Goal: Navigation & Orientation: Find specific page/section

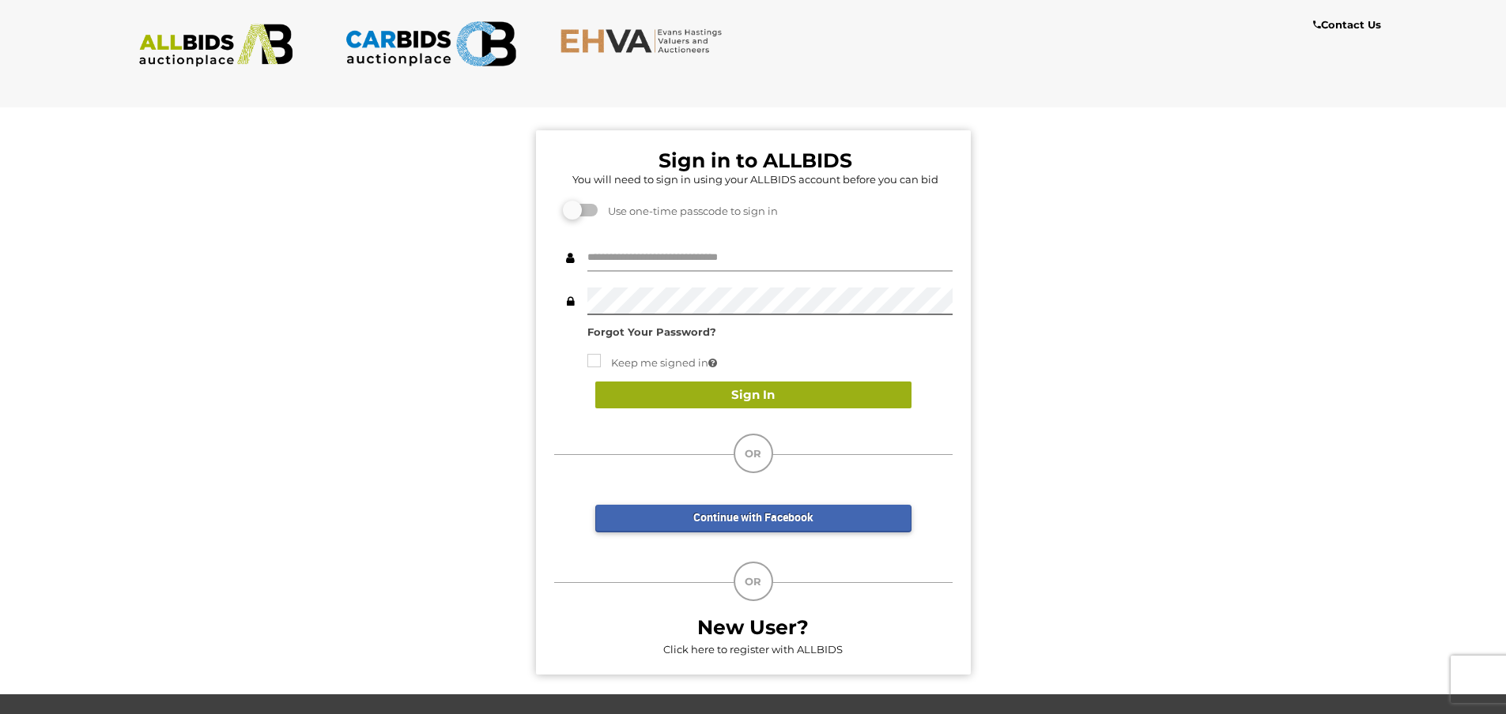
type input "*******"
click at [724, 402] on button "Sign In" at bounding box center [753, 396] width 316 height 28
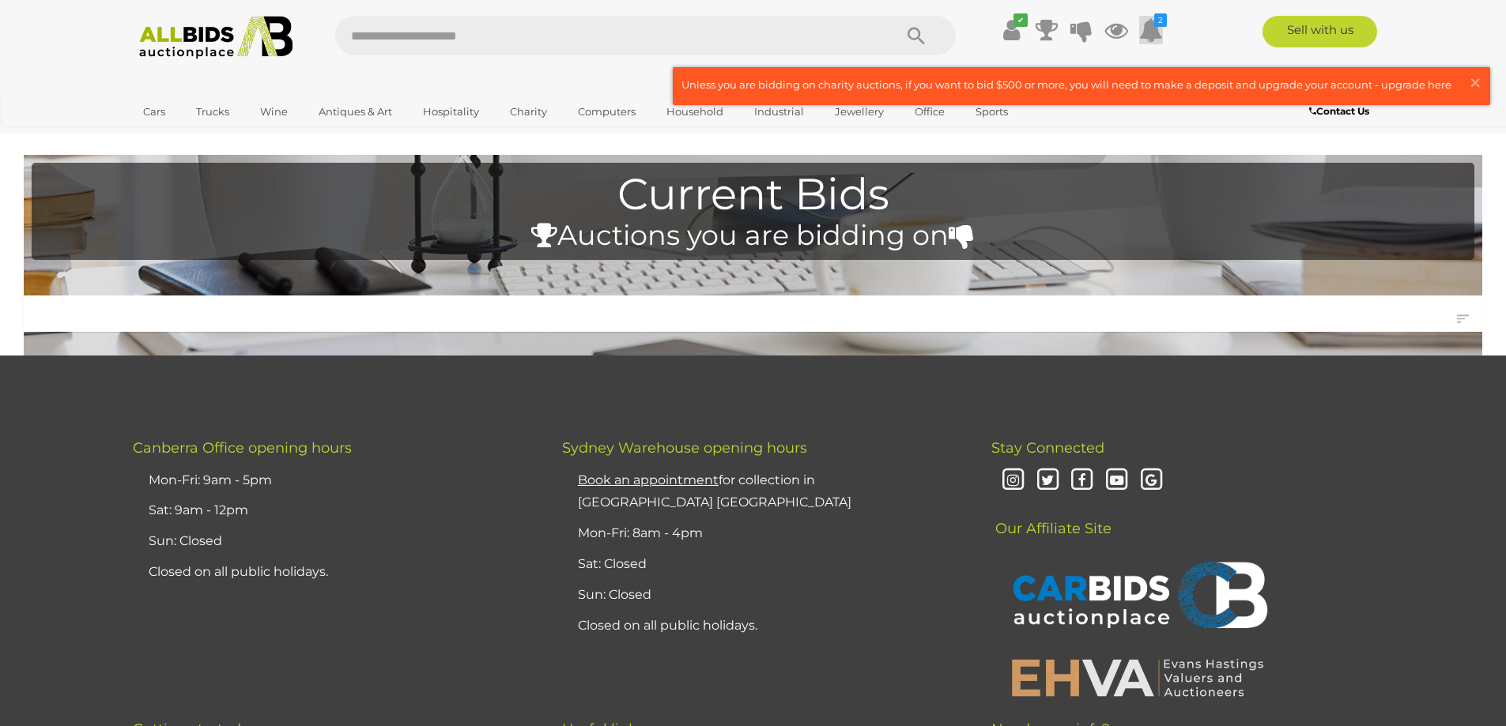
click at [1150, 27] on icon at bounding box center [1151, 30] width 24 height 28
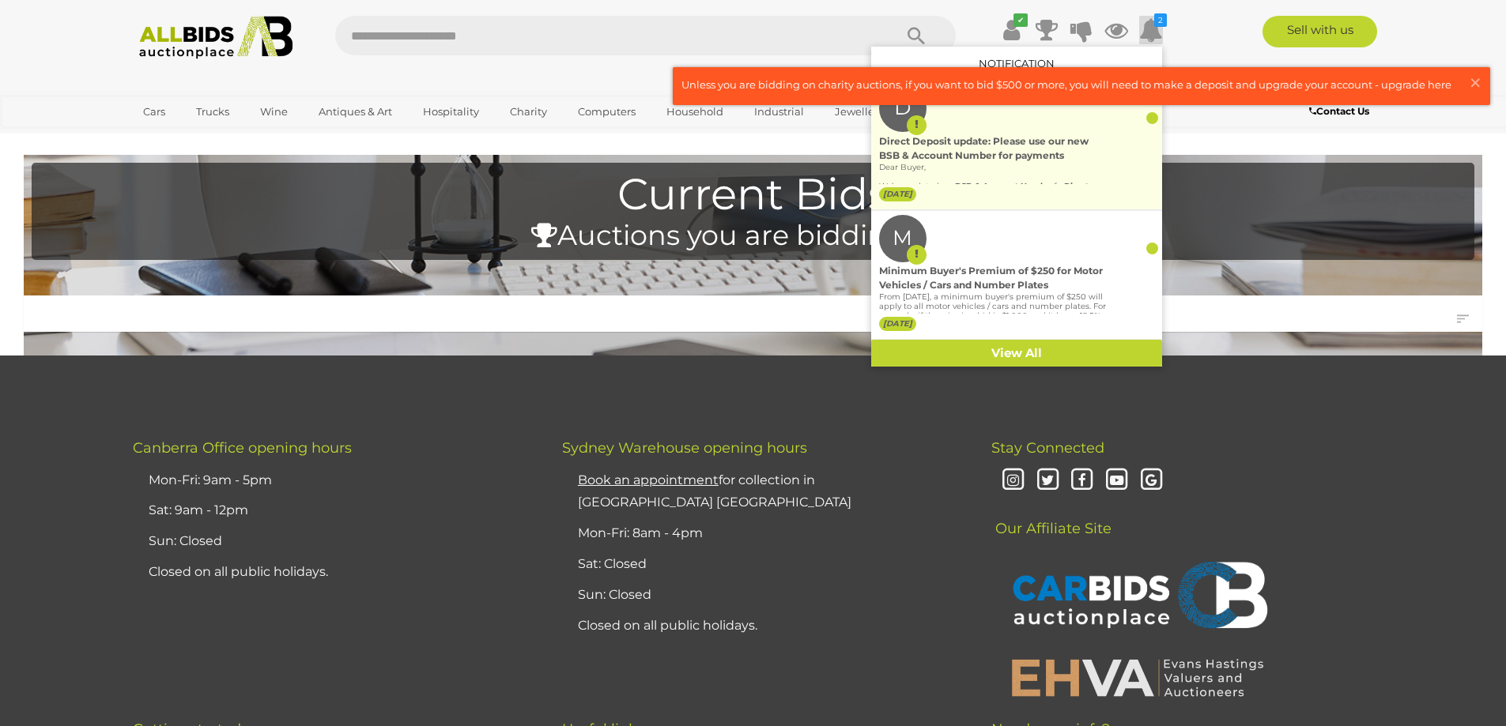
click at [997, 147] on div "Direct Deposit update: Please use our new BSB & Account Number for payments" at bounding box center [993, 148] width 228 height 28
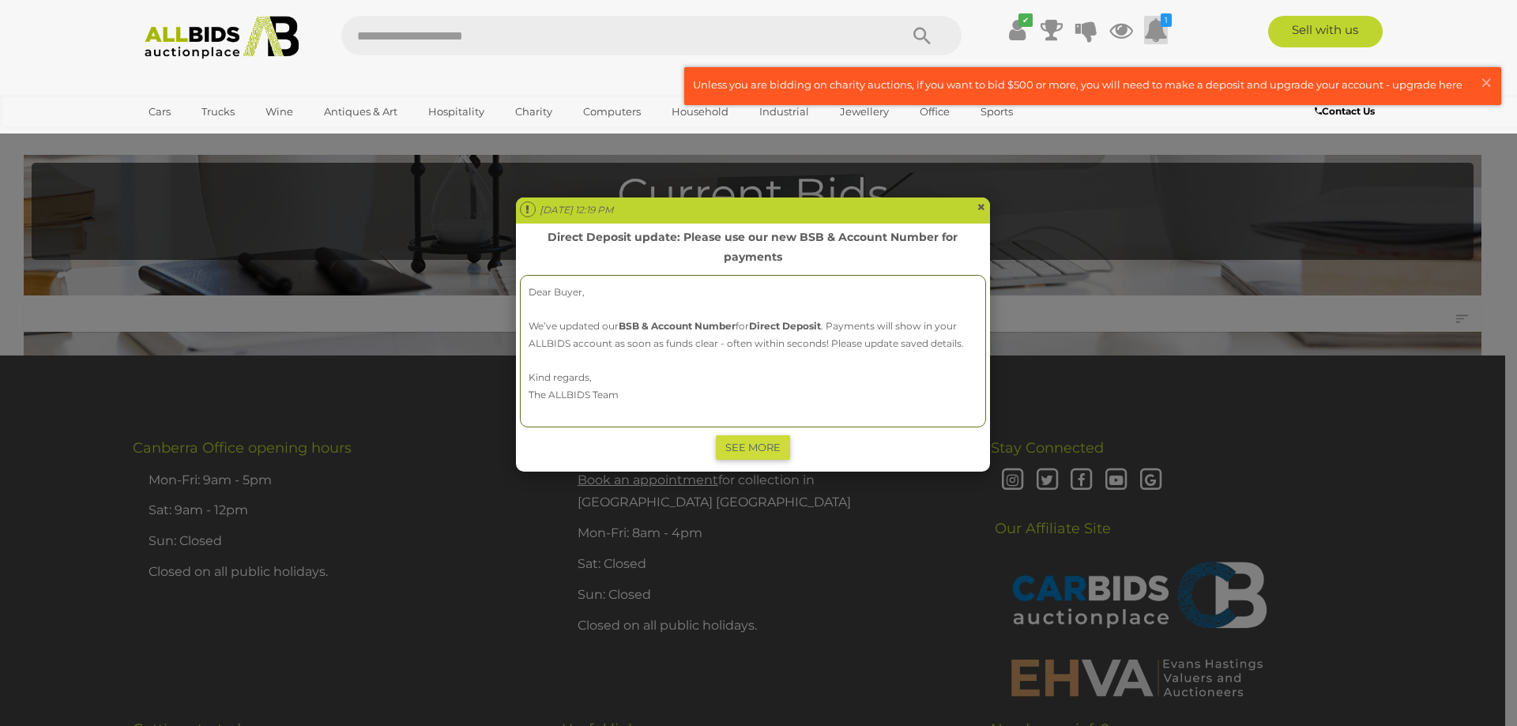
click at [981, 210] on span "×" at bounding box center [981, 207] width 9 height 19
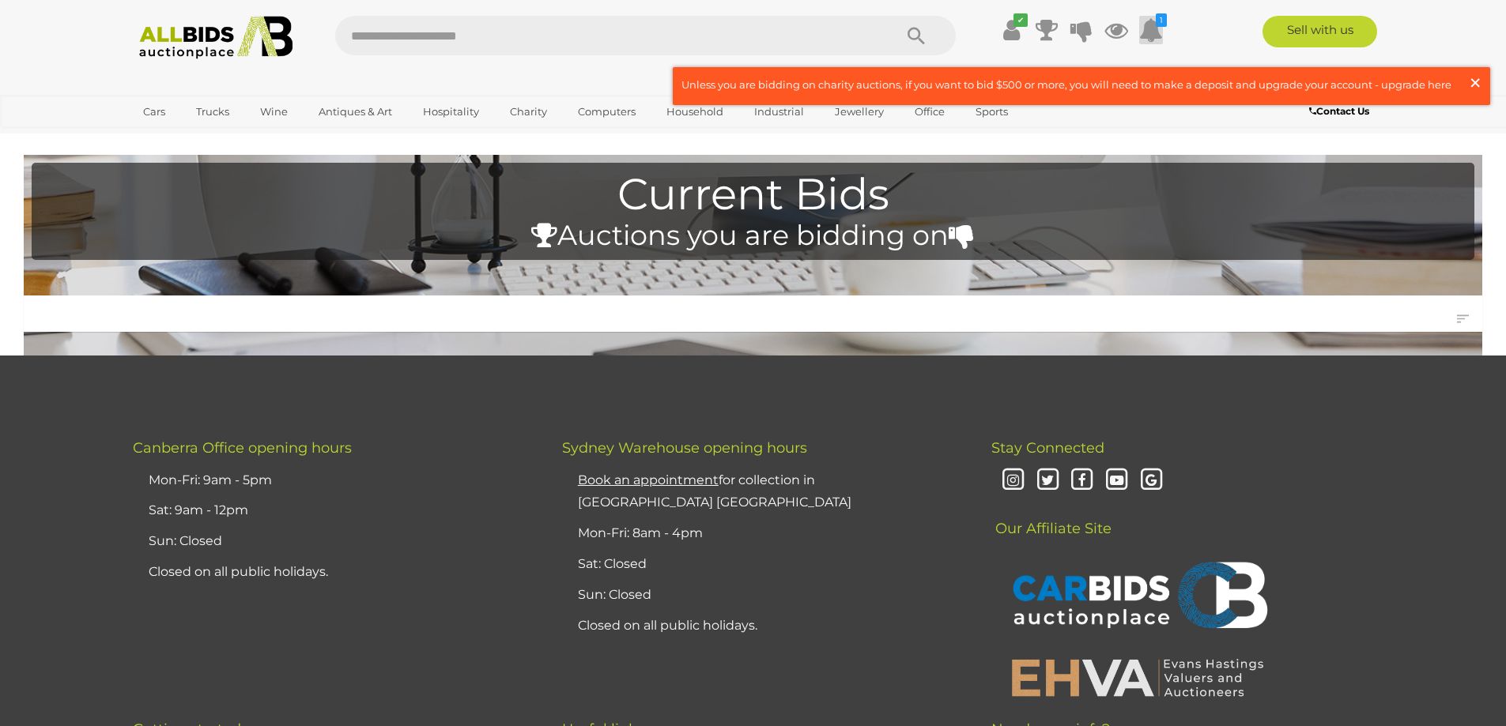
click at [1471, 80] on span "×" at bounding box center [1475, 82] width 14 height 31
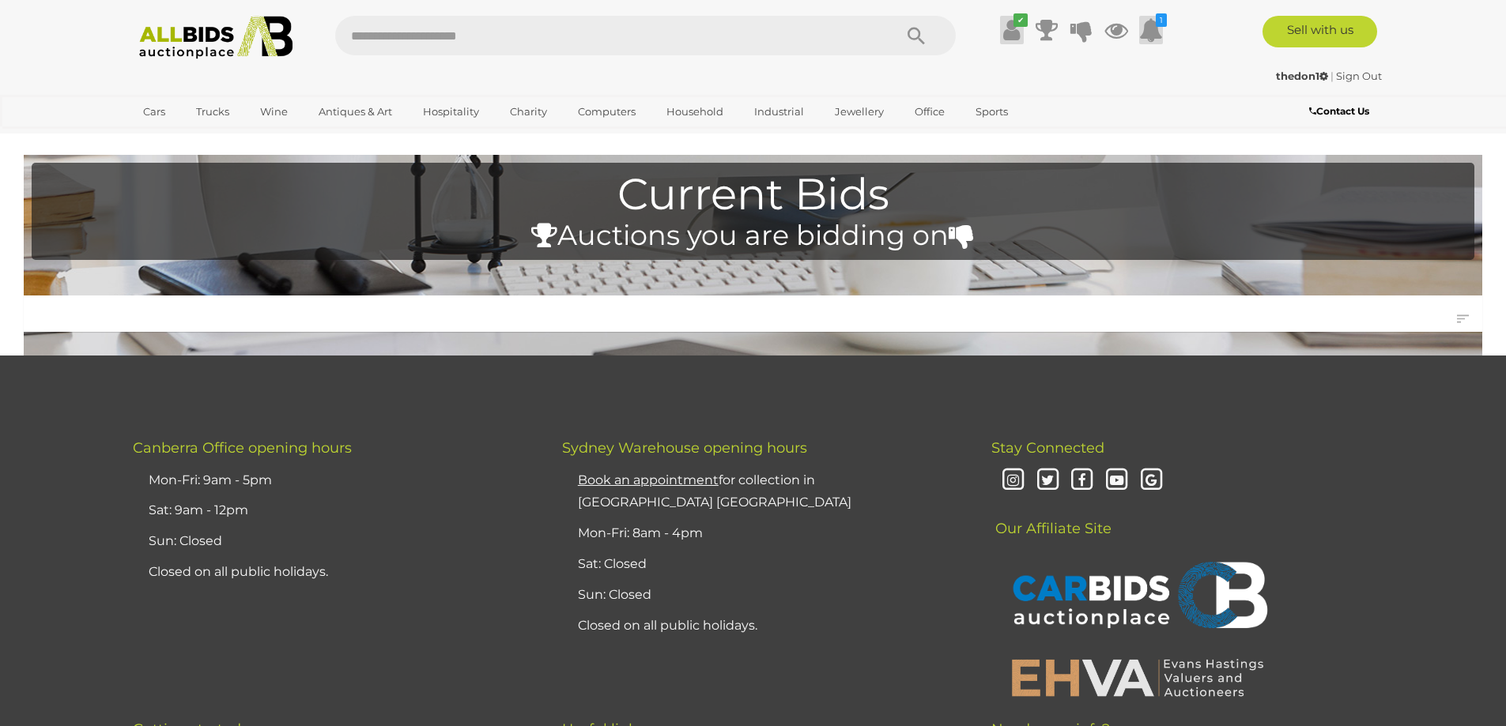
click at [1003, 35] on icon at bounding box center [1011, 30] width 17 height 28
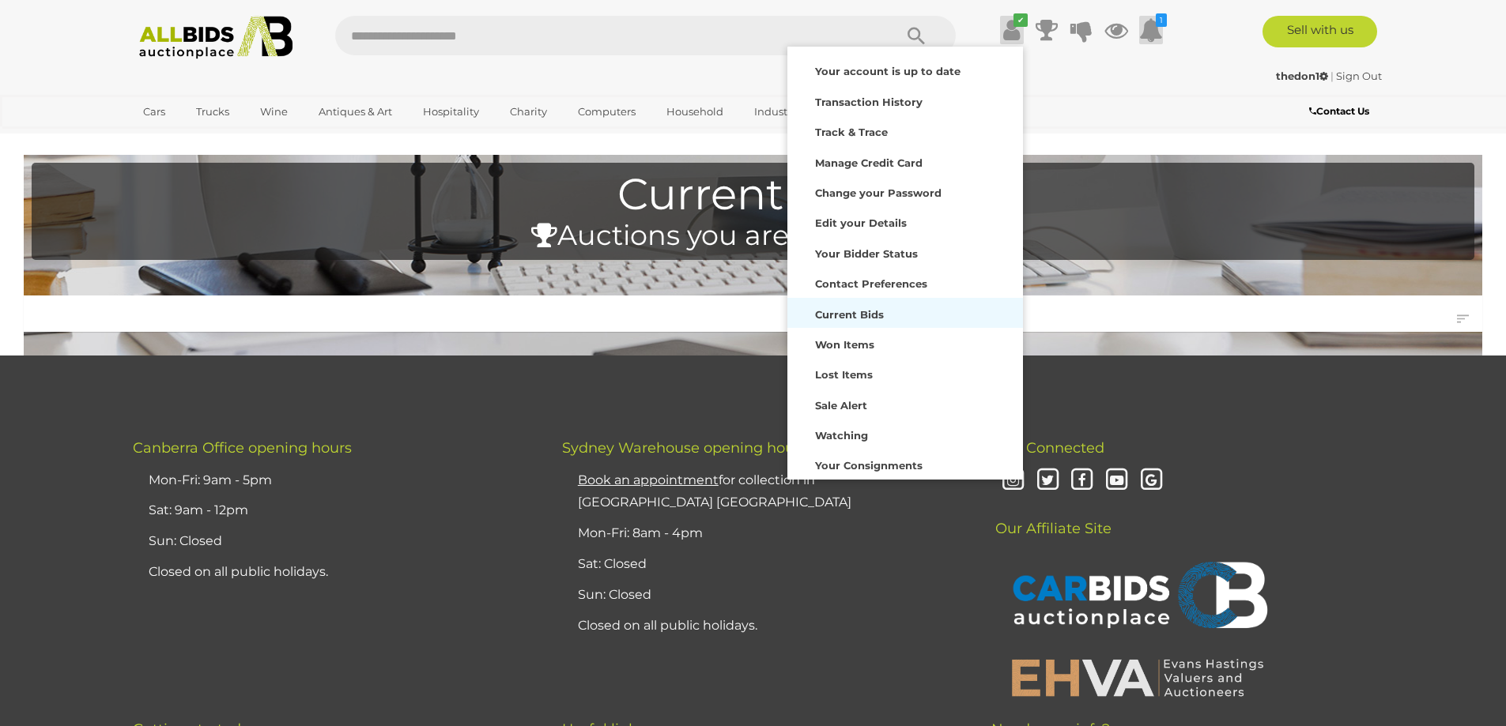
click at [847, 314] on strong "Current Bids" at bounding box center [849, 314] width 69 height 13
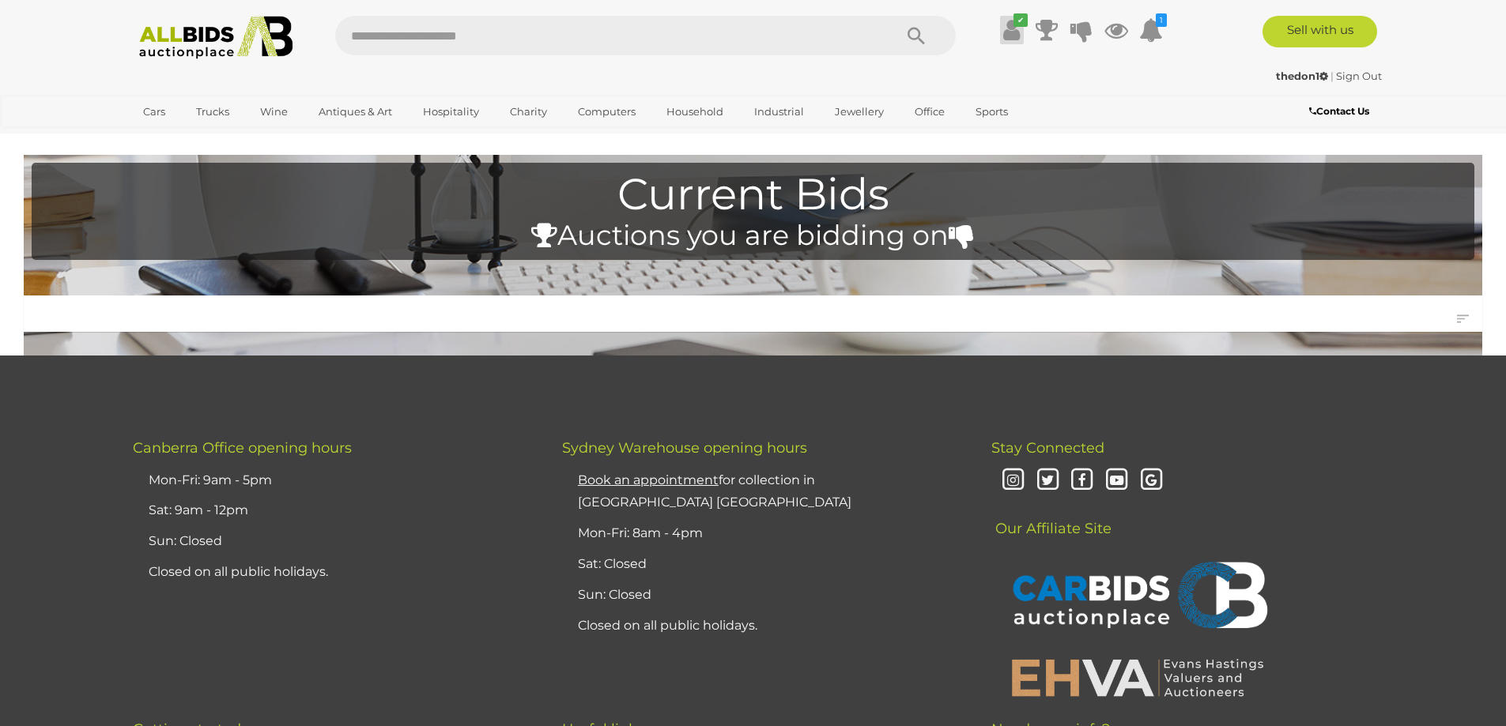
click at [1008, 34] on icon at bounding box center [1011, 30] width 17 height 28
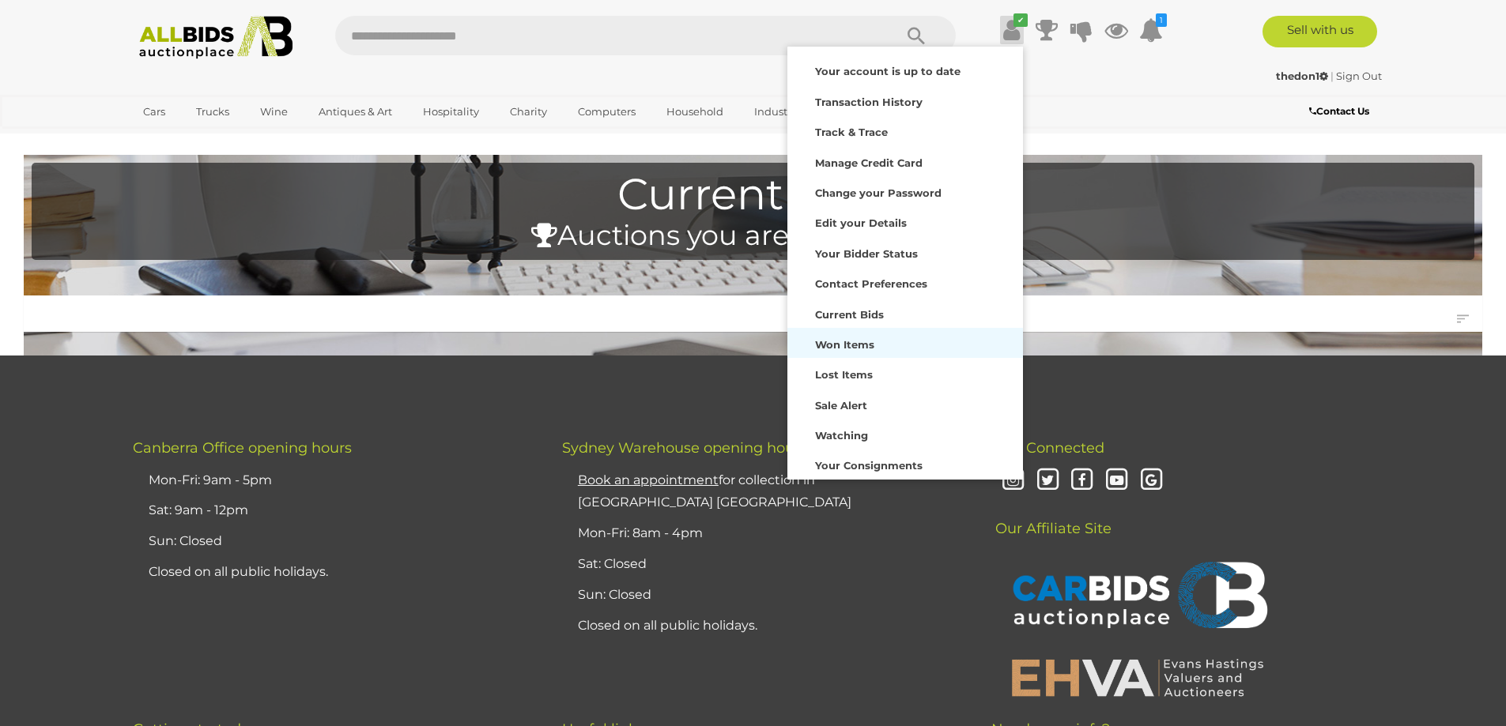
click at [835, 340] on strong "Won Items" at bounding box center [844, 344] width 59 height 13
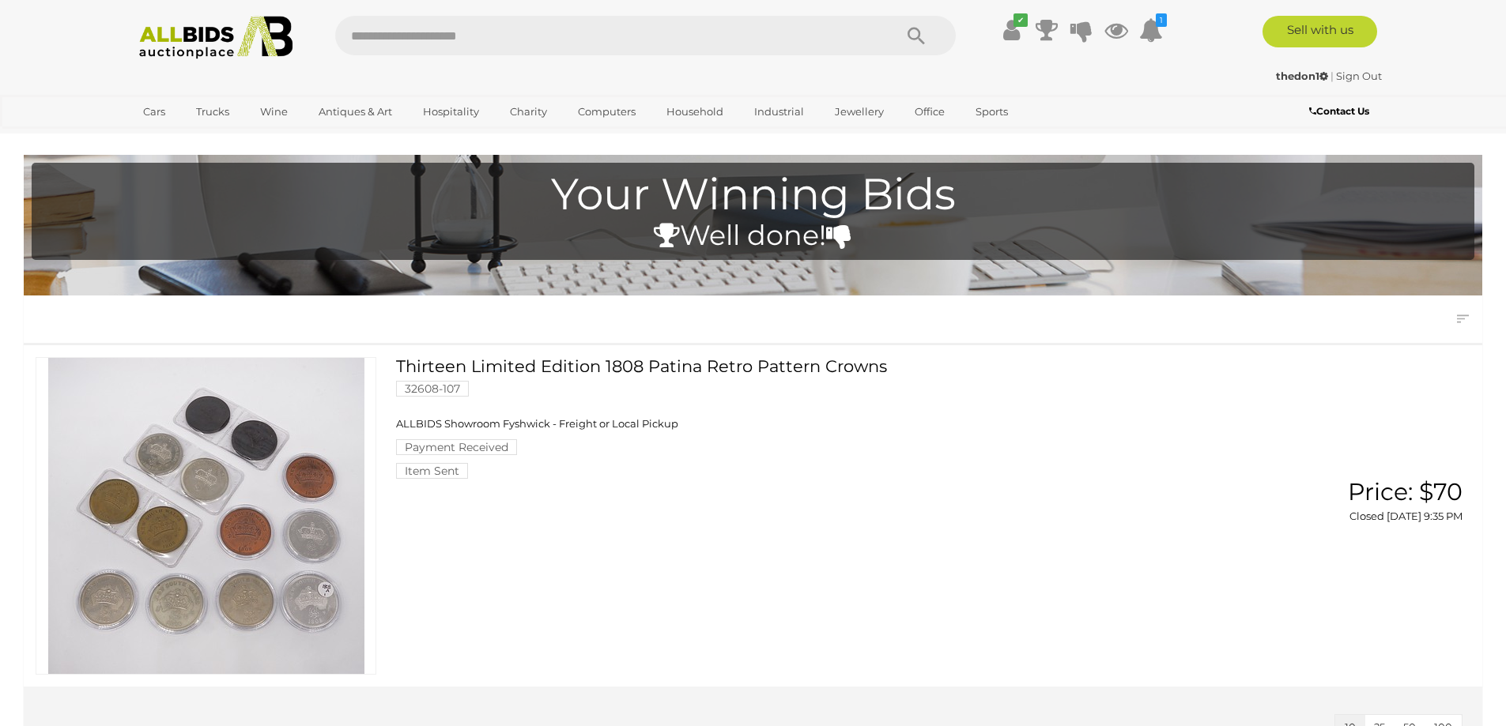
click at [201, 36] on img at bounding box center [215, 37] width 171 height 43
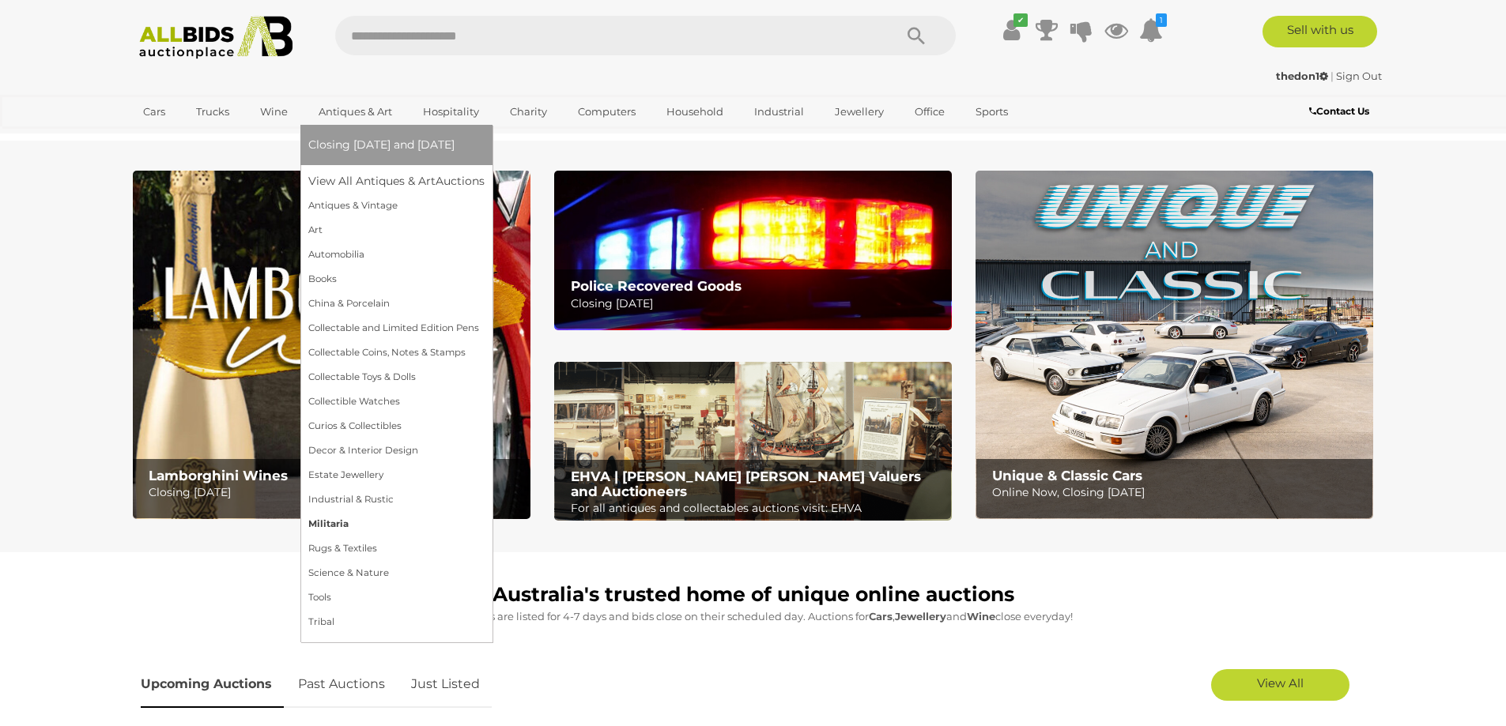
click at [344, 518] on link "Militaria" at bounding box center [396, 524] width 176 height 24
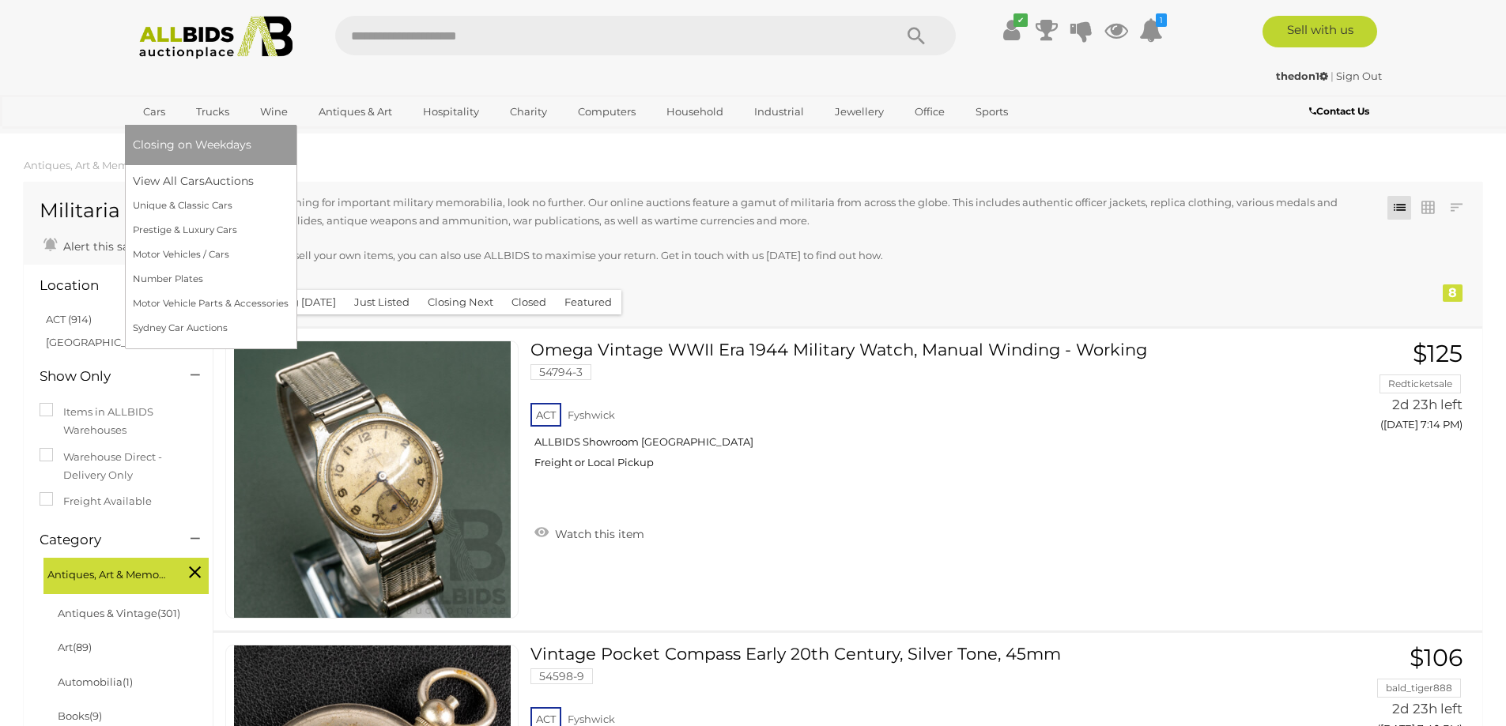
click at [157, 135] on link "Closing on Weekdays" at bounding box center [211, 145] width 156 height 24
